Goal: Task Accomplishment & Management: Use online tool/utility

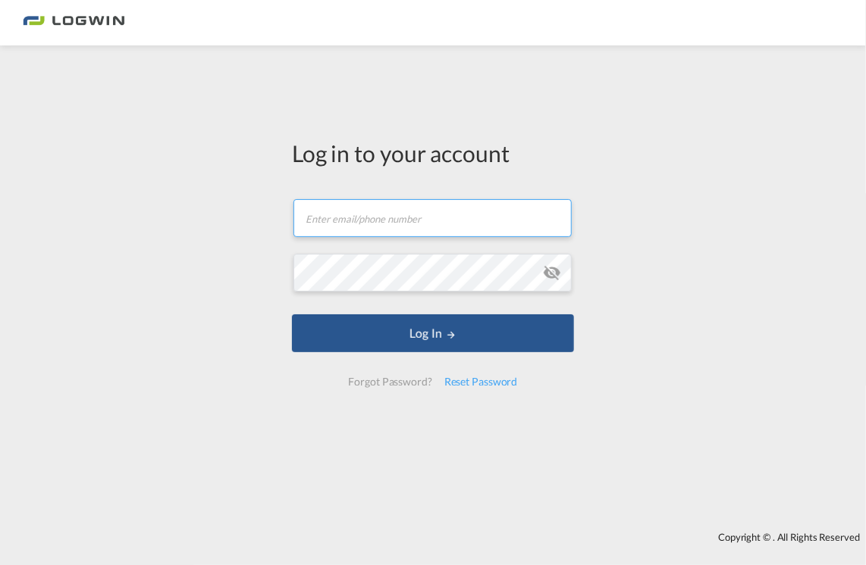
click at [550, 232] on input "text" at bounding box center [432, 218] width 278 height 38
type input "[EMAIL_ADDRESS][PERSON_NAME][DOMAIN_NAME]"
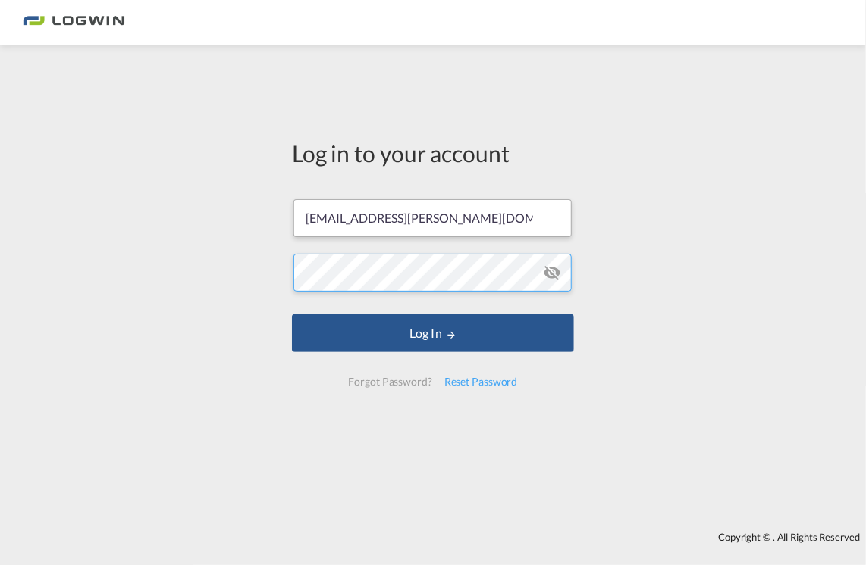
click at [292, 315] on button "Log In" at bounding box center [433, 334] width 282 height 38
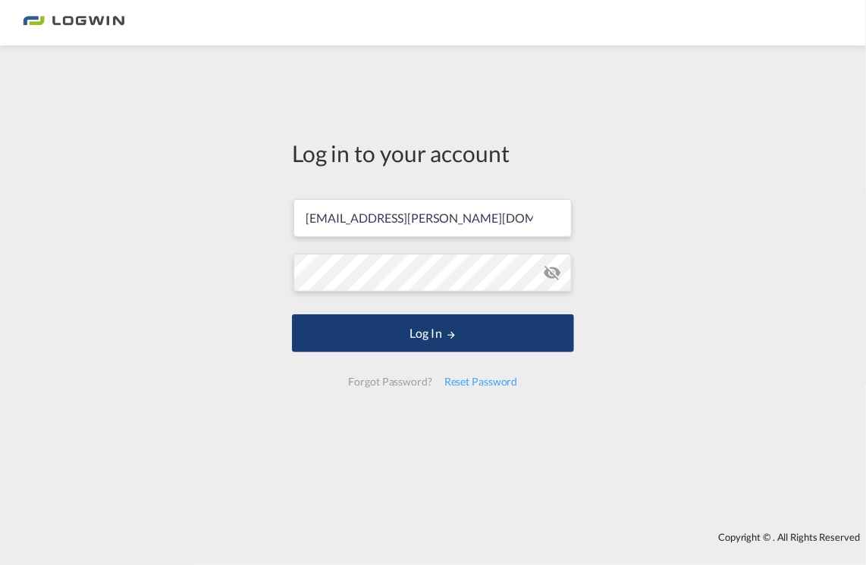
click at [474, 335] on button "Log In" at bounding box center [433, 334] width 282 height 38
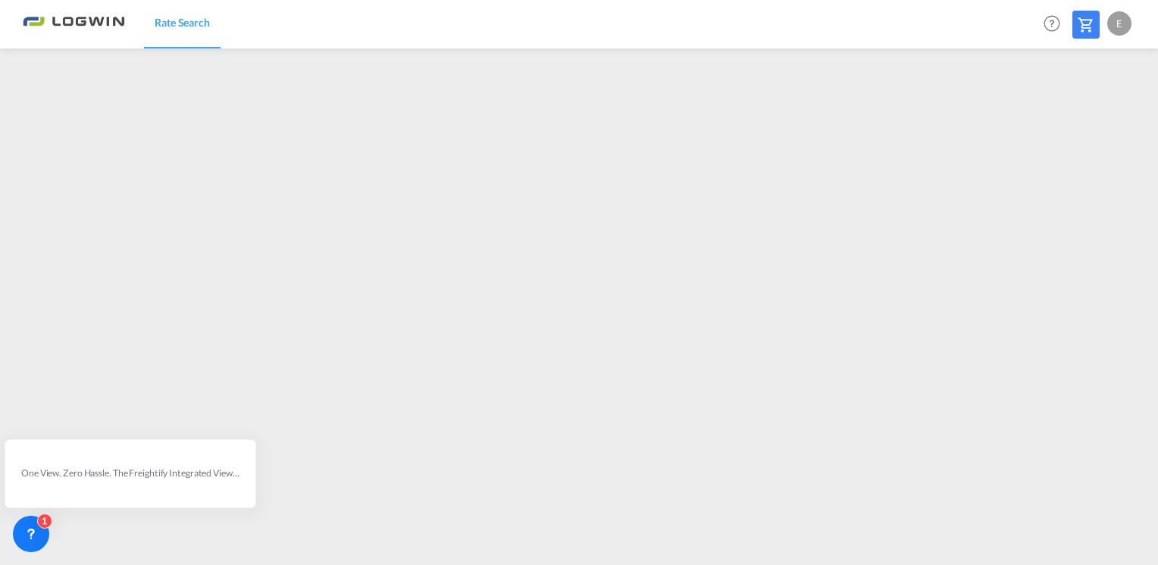
click at [865, 21] on div "E" at bounding box center [1119, 23] width 24 height 24
click at [865, 120] on button "Logout" at bounding box center [1102, 116] width 99 height 30
